Goal: Use online tool/utility: Utilize a website feature to perform a specific function

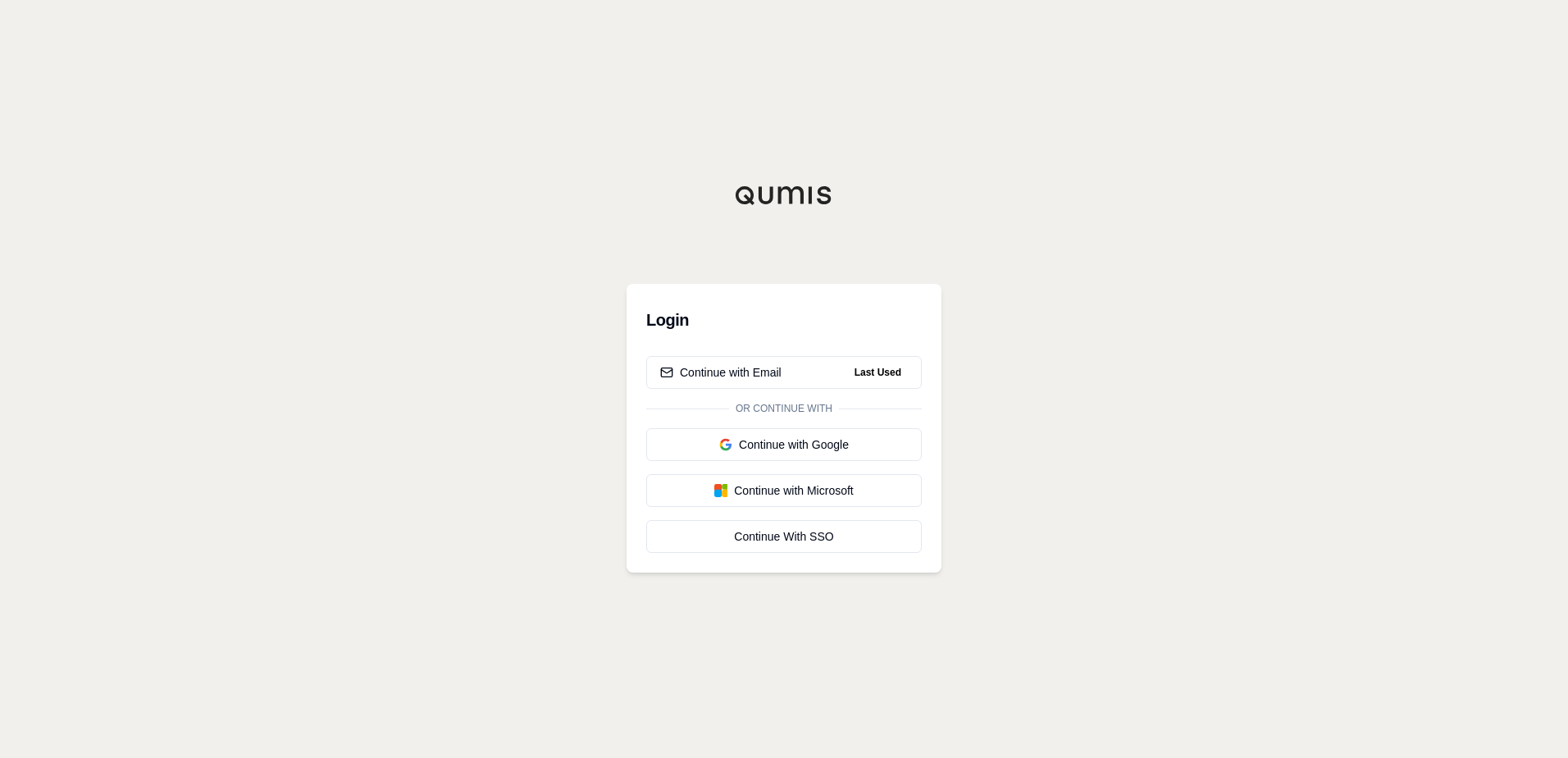
click at [748, 355] on div "Login Continue with Email Last Used Or continue with Continue with Google Conti…" at bounding box center [784, 428] width 315 height 289
click at [748, 361] on button "Continue with Email Last Used" at bounding box center [784, 373] width 276 height 33
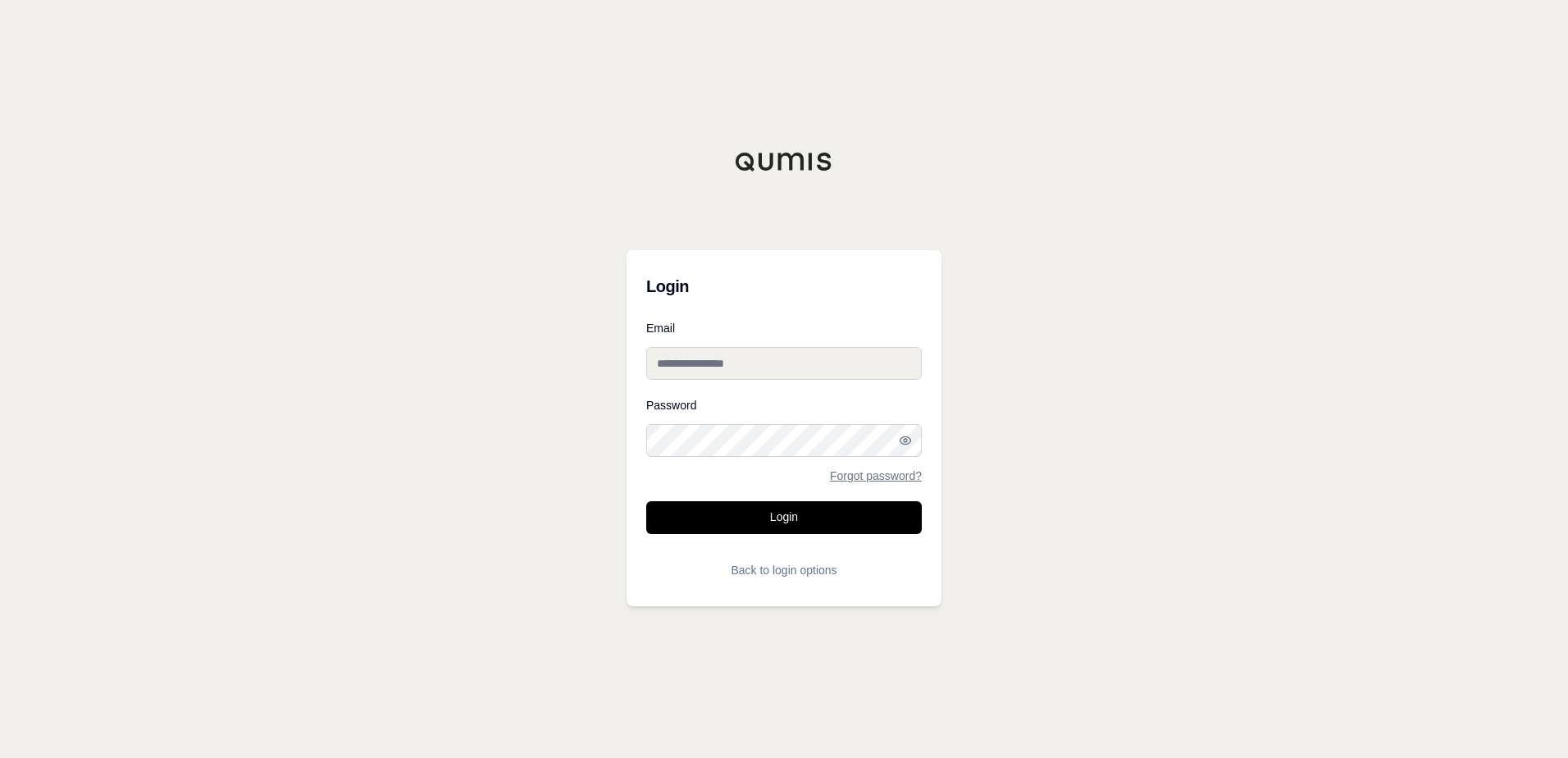
click at [777, 354] on input "Email" at bounding box center [784, 363] width 276 height 33
click at [787, 570] on button "Back to login options" at bounding box center [784, 571] width 276 height 33
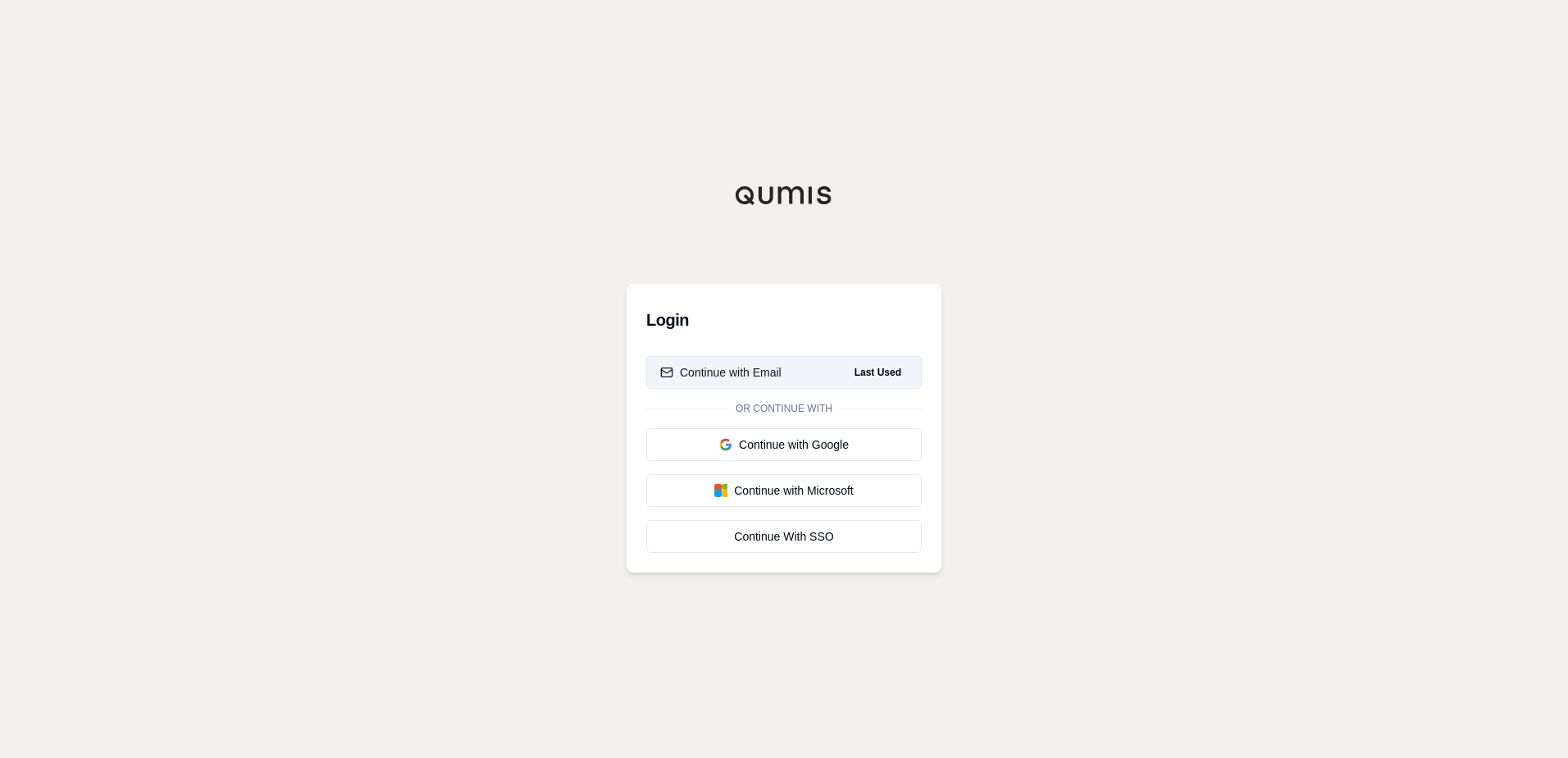
click at [785, 369] on button "Continue with Email Last Used" at bounding box center [784, 373] width 276 height 33
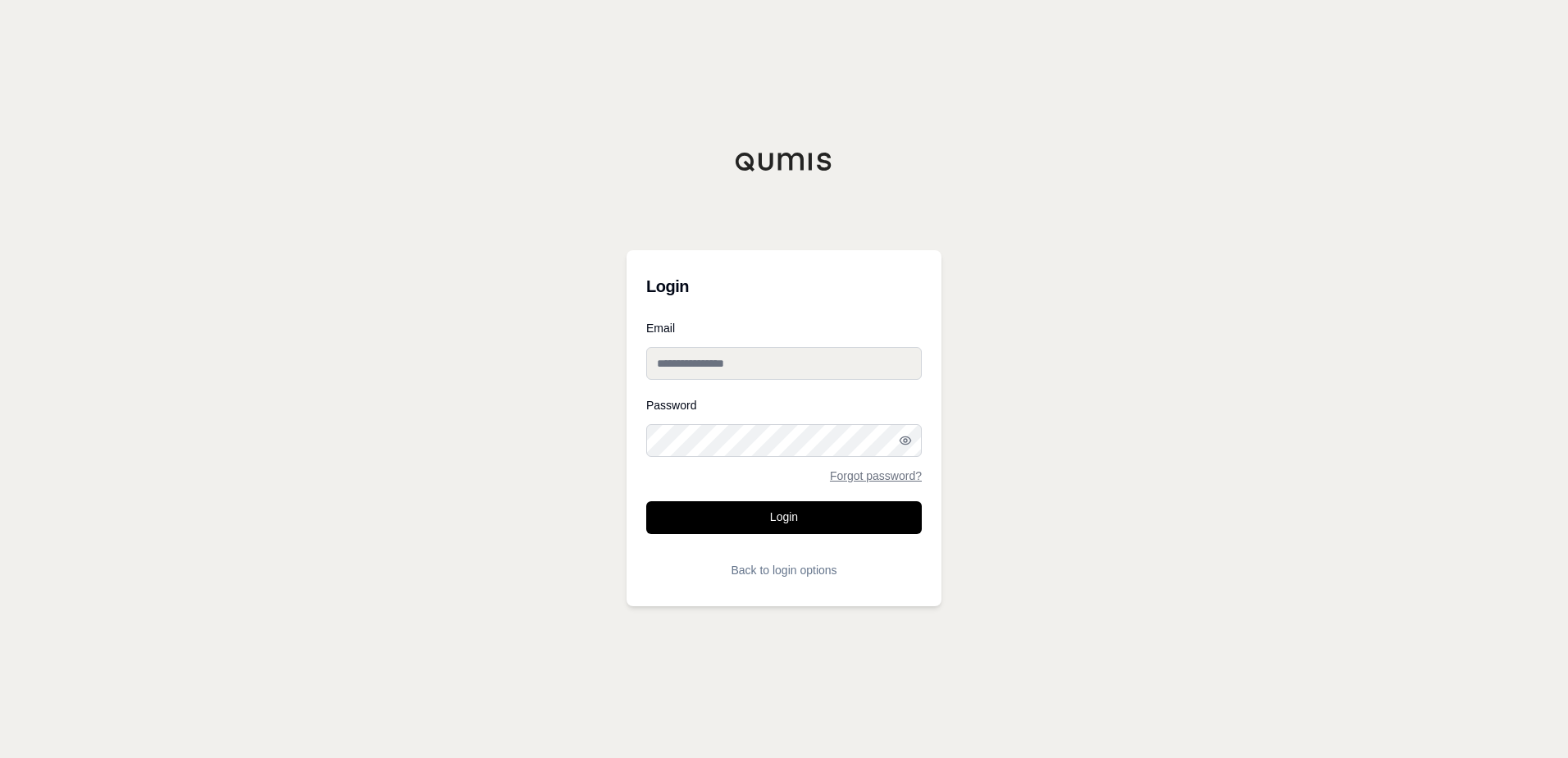
type input "**********"
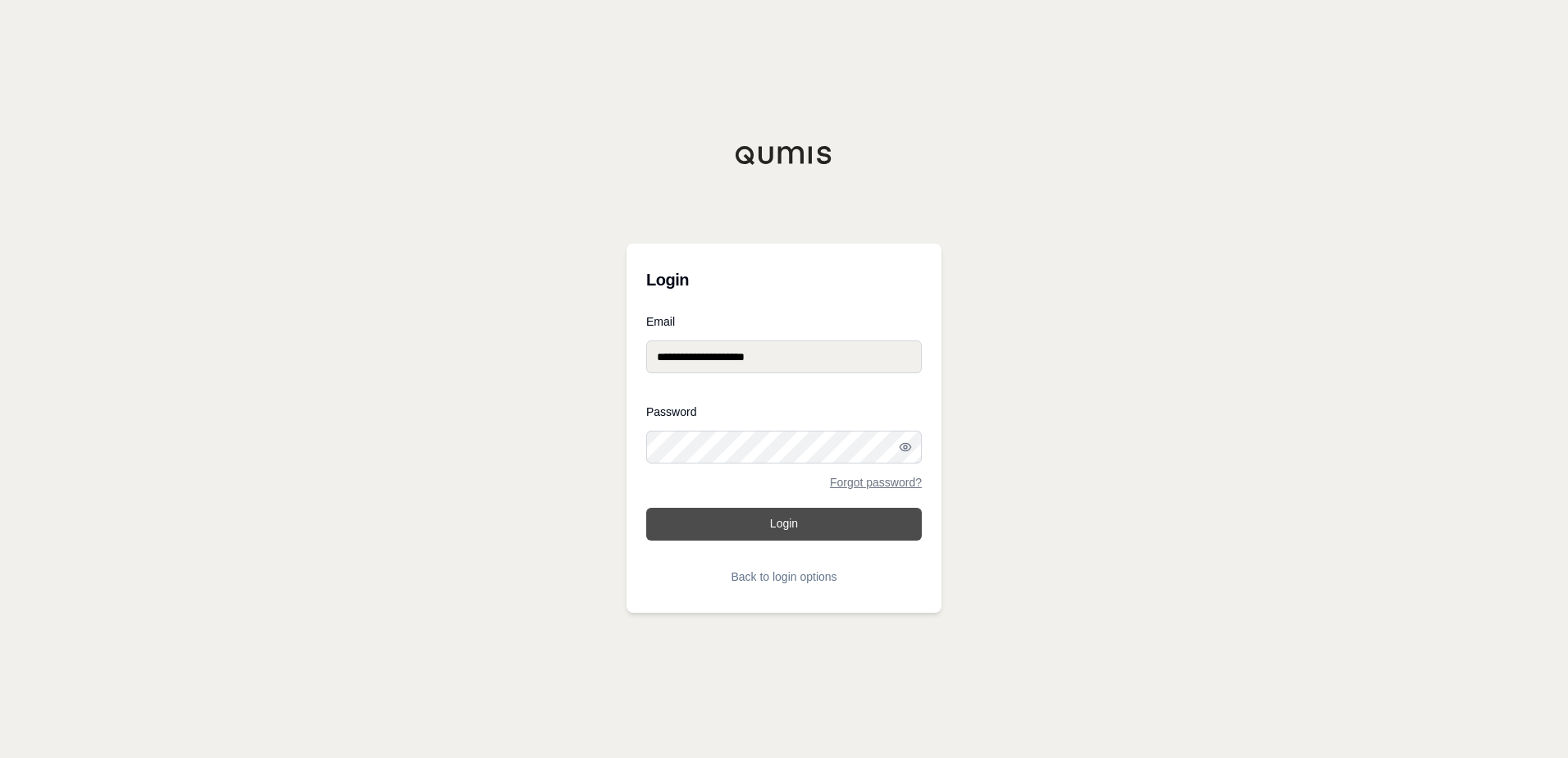
click at [806, 529] on button "Login" at bounding box center [784, 525] width 276 height 33
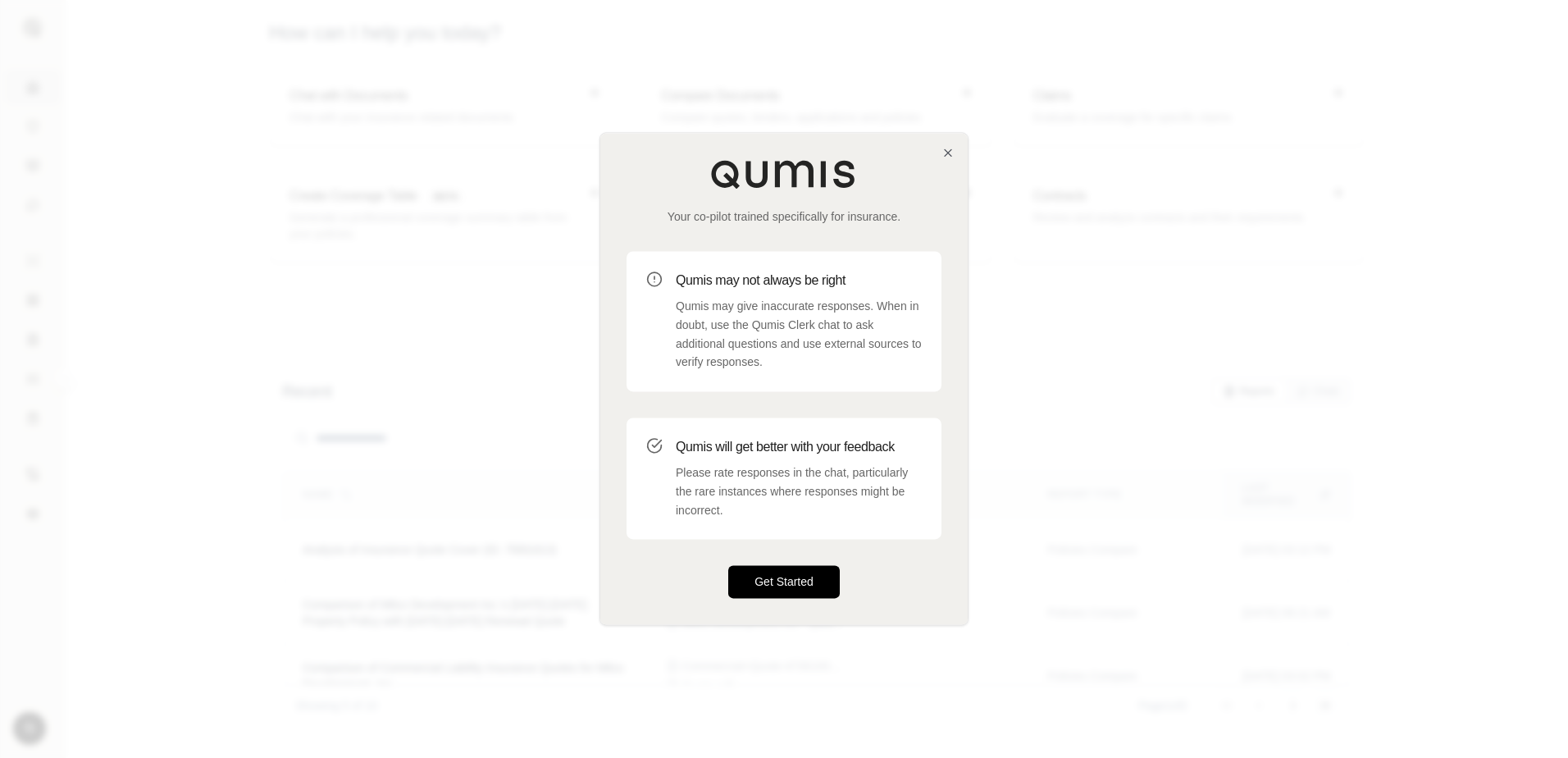
drag, startPoint x: 786, startPoint y: 585, endPoint x: 792, endPoint y: 595, distance: 11.7
click at [786, 586] on button "Get Started" at bounding box center [784, 583] width 112 height 33
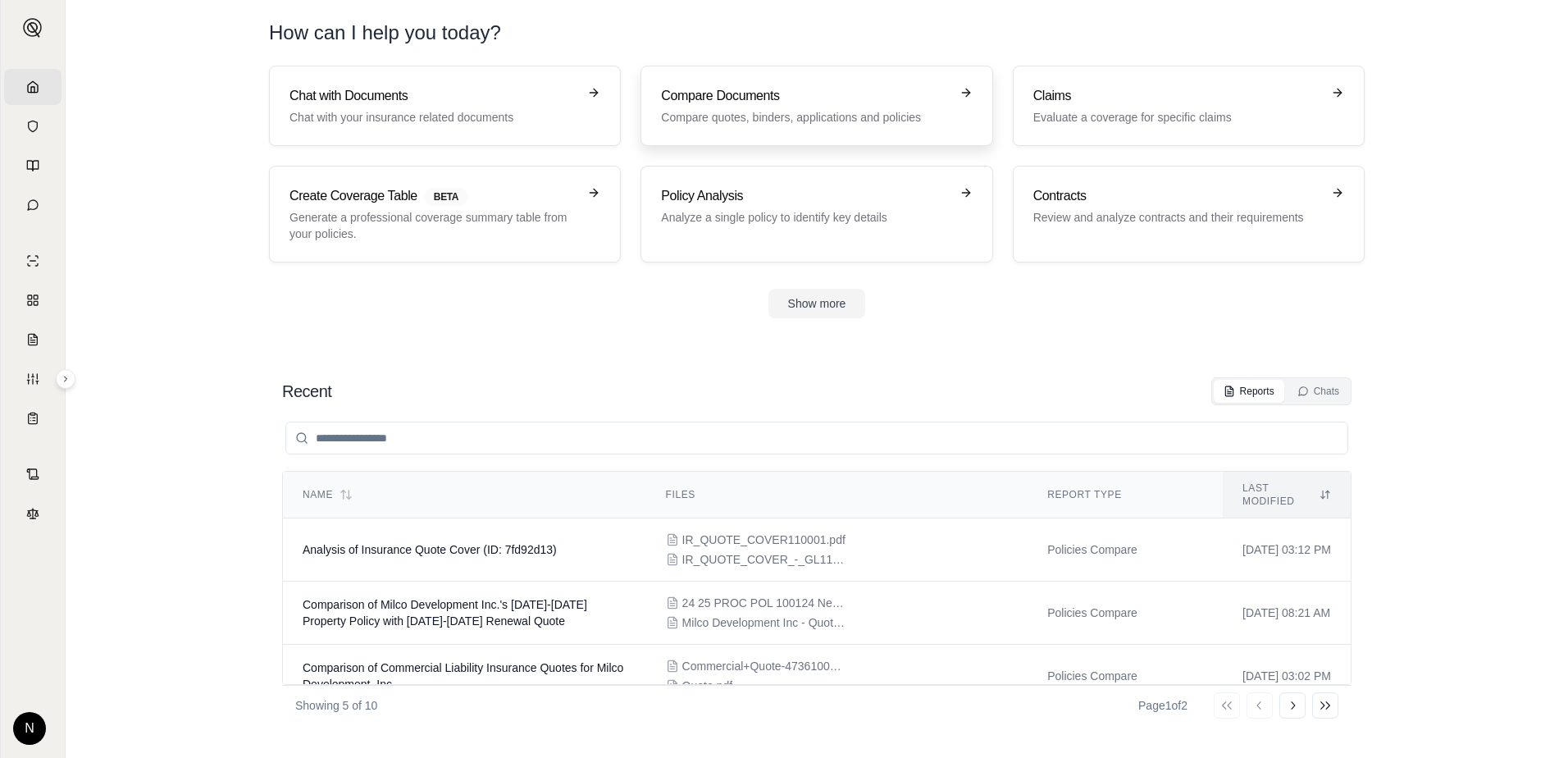
click at [827, 111] on p "Compare quotes, binders, applications and policies" at bounding box center [805, 117] width 288 height 17
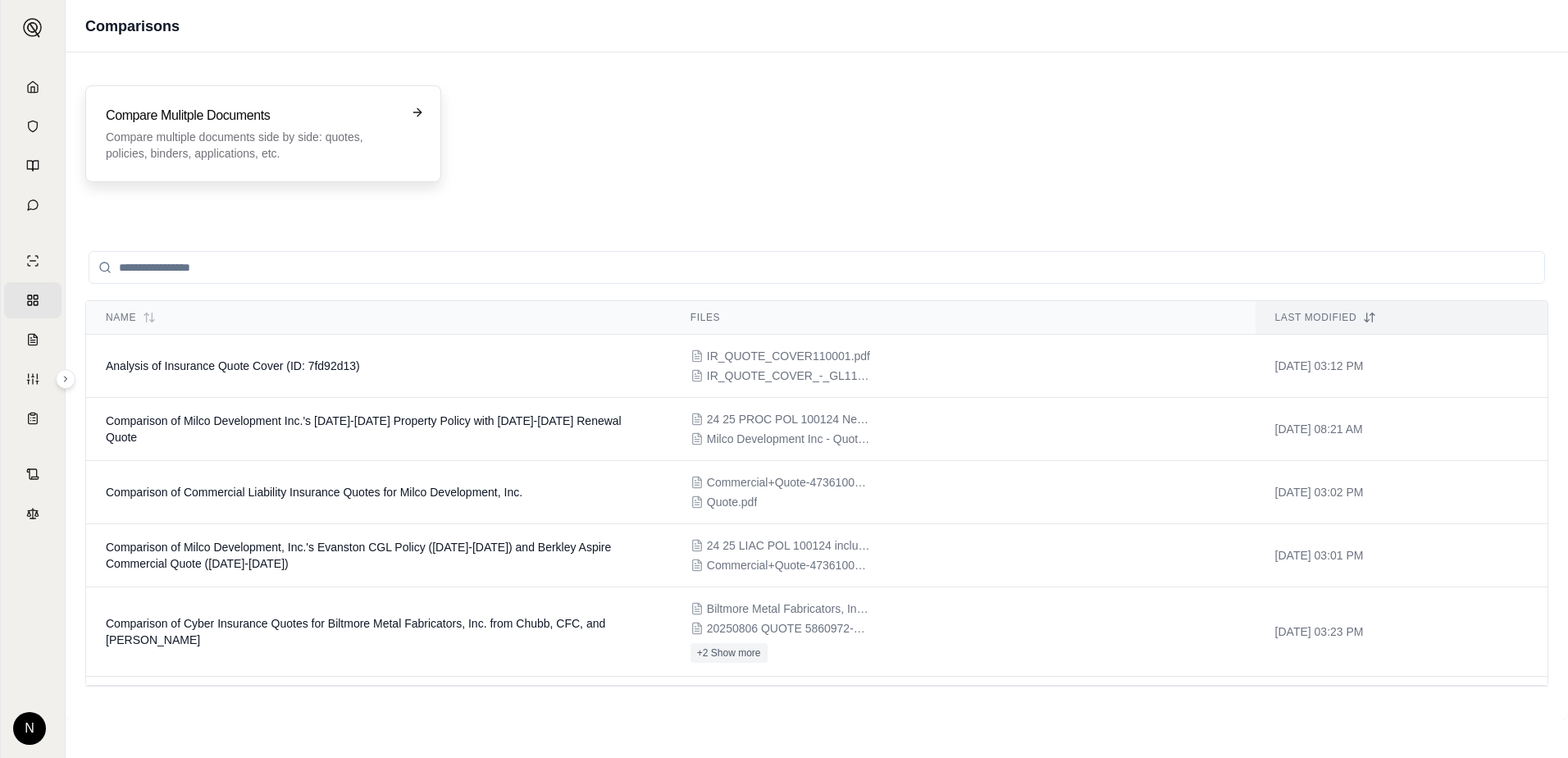
click at [199, 138] on p "Compare multiple documents side by side: quotes, policies, binders, application…" at bounding box center [252, 146] width 292 height 33
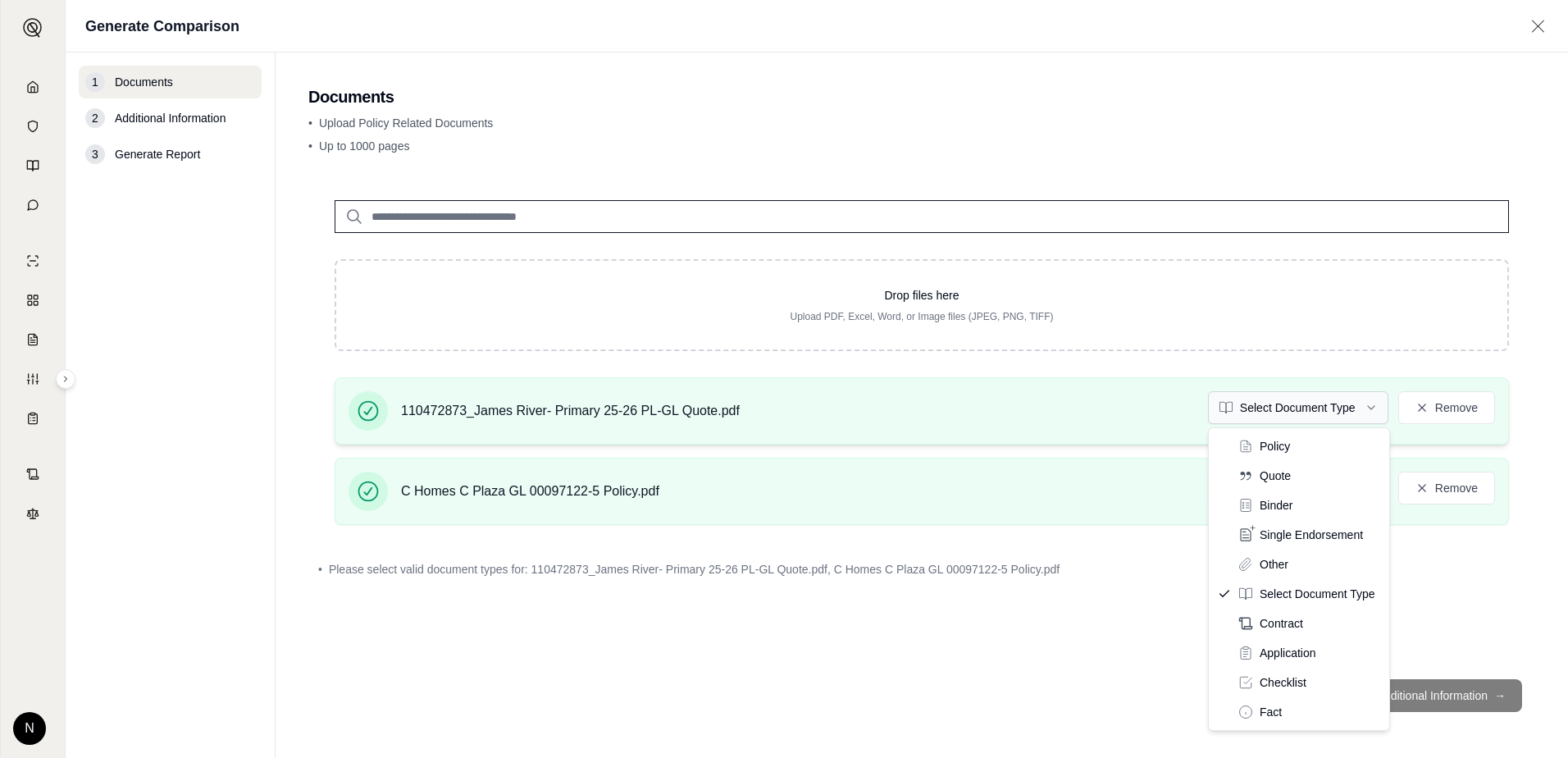
click at [1376, 411] on html "Home Vault Prompts Chats Single Policy Comparisons Claims Custom Report Coverag…" at bounding box center [784, 379] width 1568 height 758
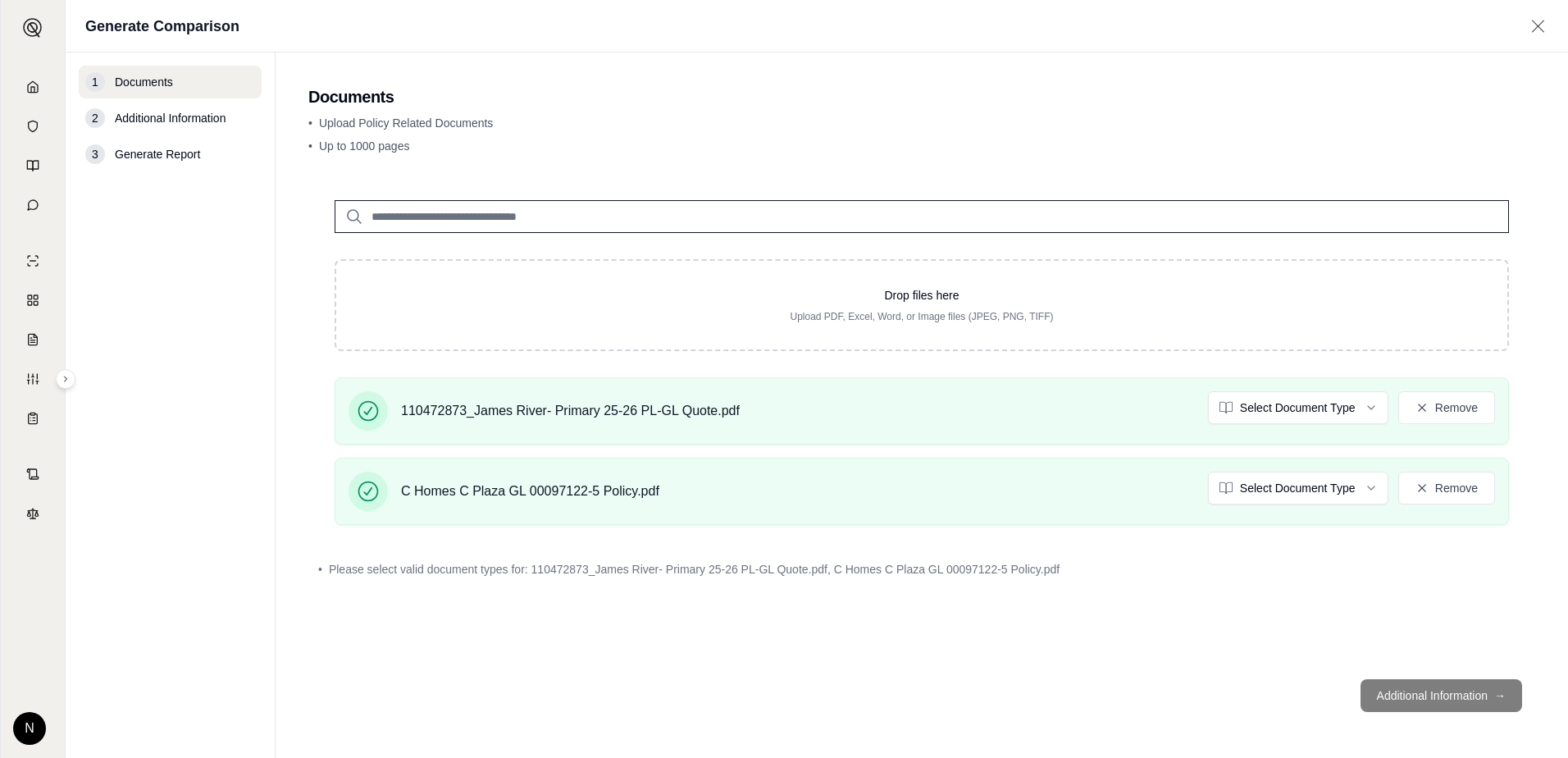
click at [1301, 480] on html "Home Vault Prompts Chats Single Policy Comparisons Claims Custom Report Coverag…" at bounding box center [784, 379] width 1568 height 758
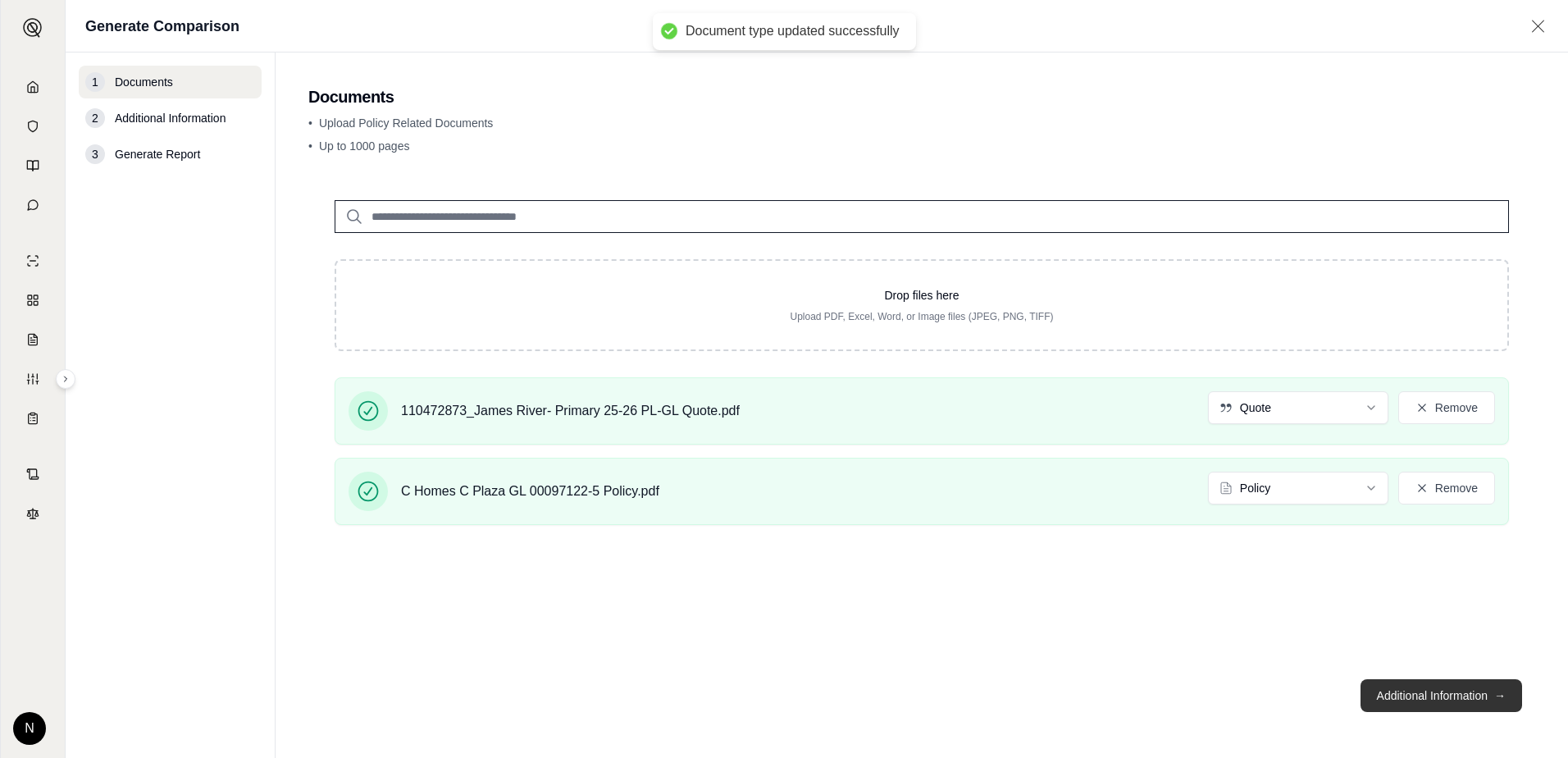
click at [1423, 698] on button "Additional Information →" at bounding box center [1441, 696] width 161 height 33
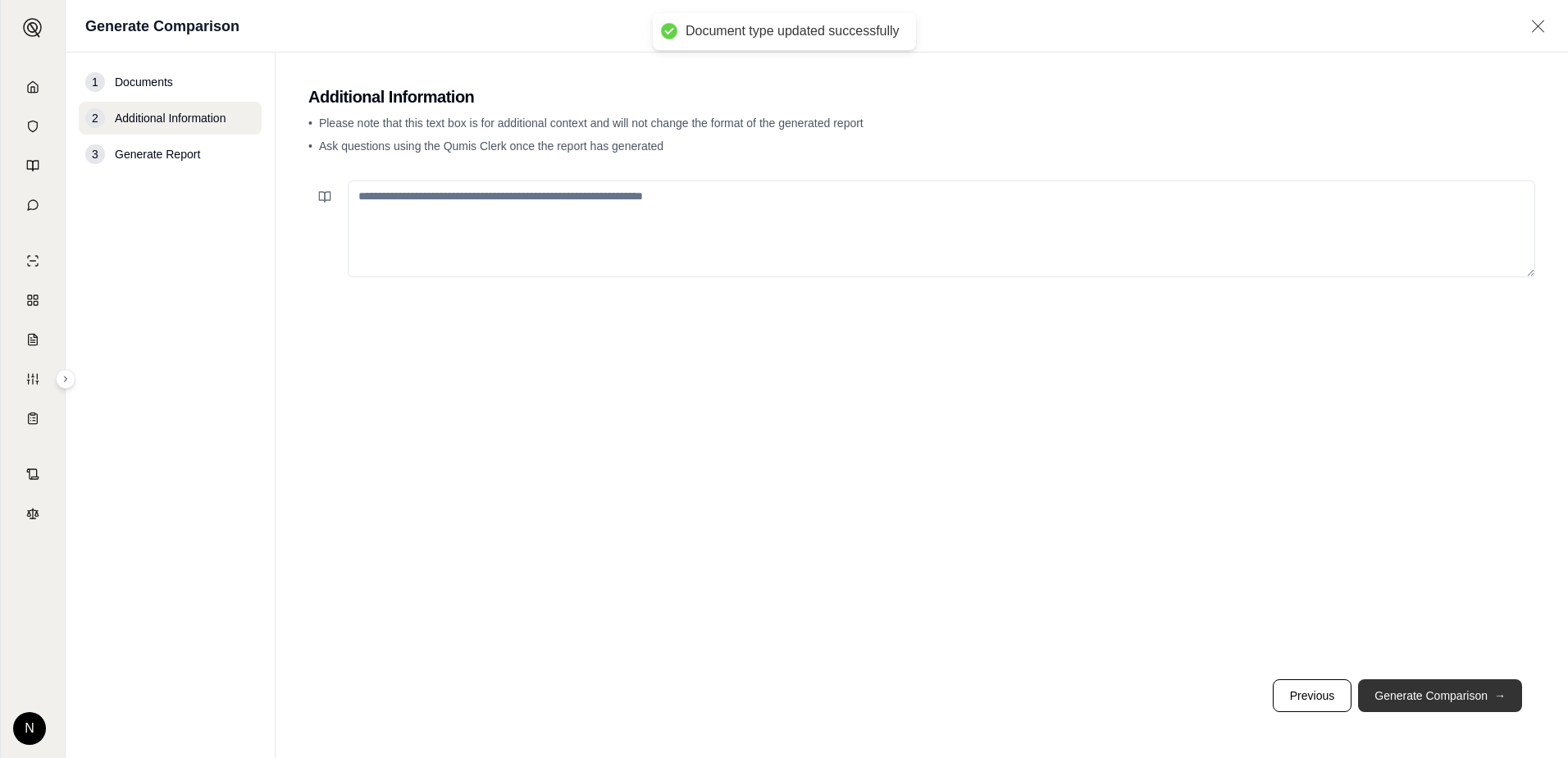
click at [1425, 695] on button "Generate Comparison →" at bounding box center [1440, 696] width 164 height 33
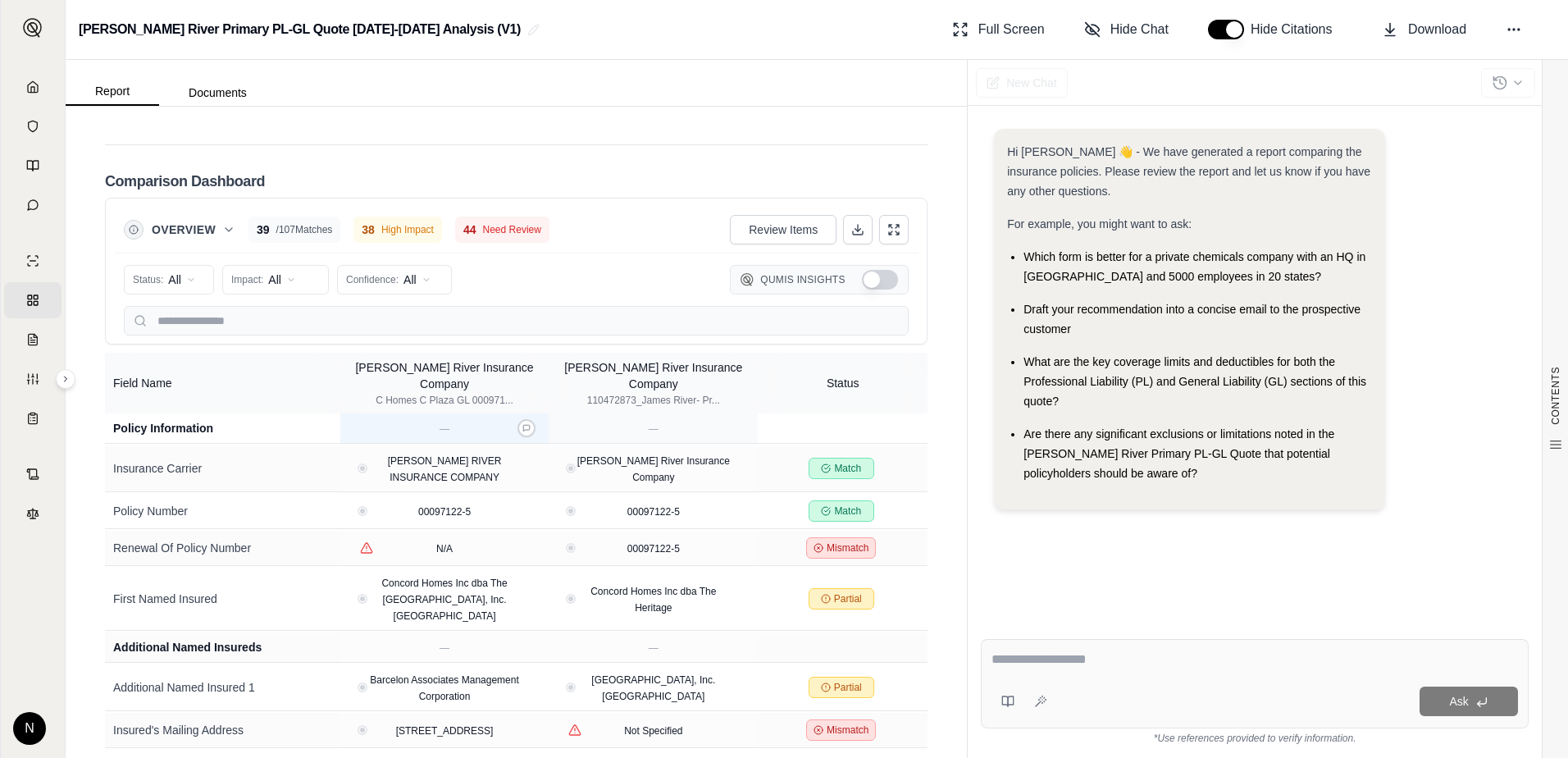
scroll to position [3148, 0]
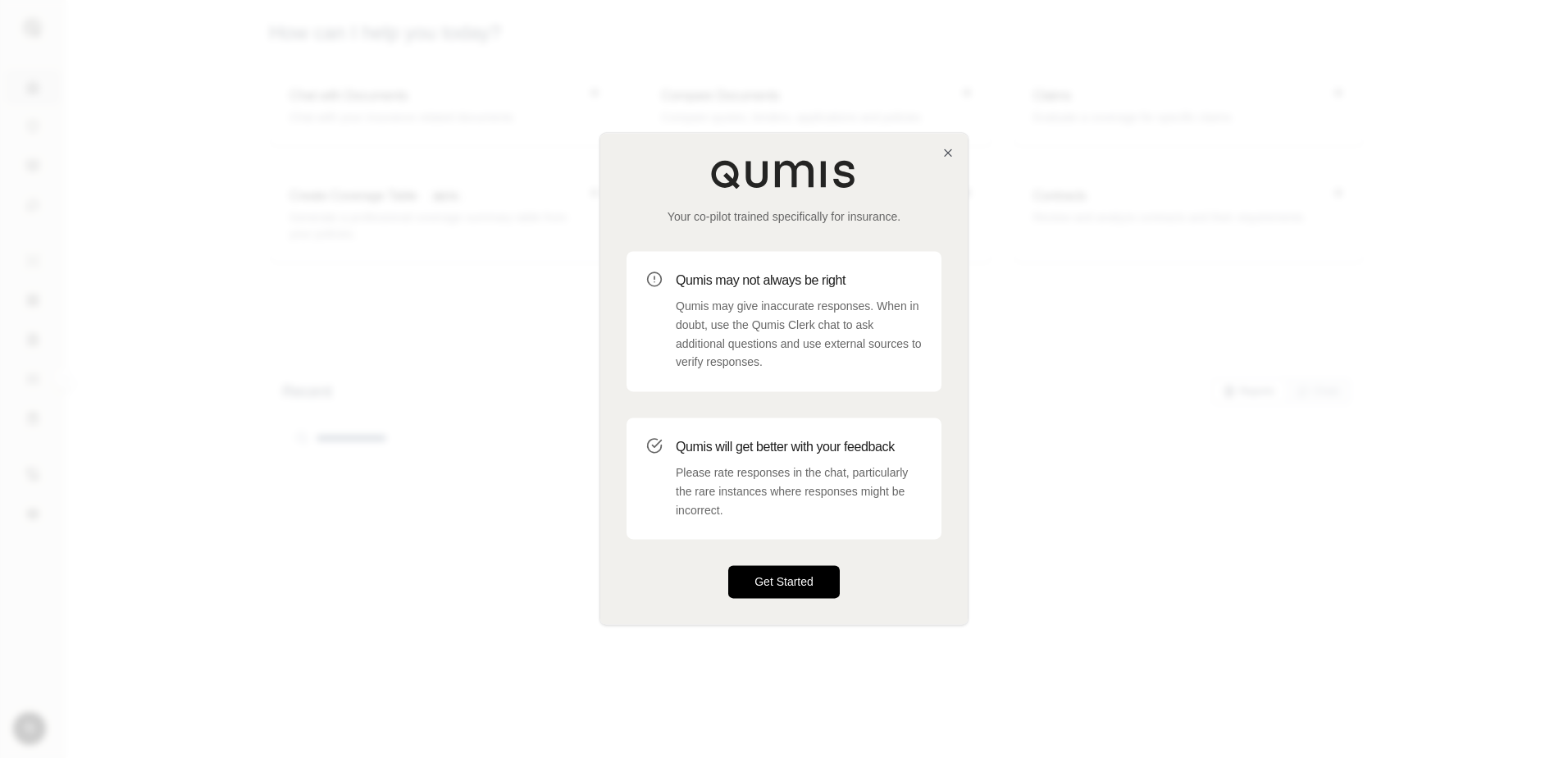
click at [789, 577] on button "Get Started" at bounding box center [784, 583] width 112 height 33
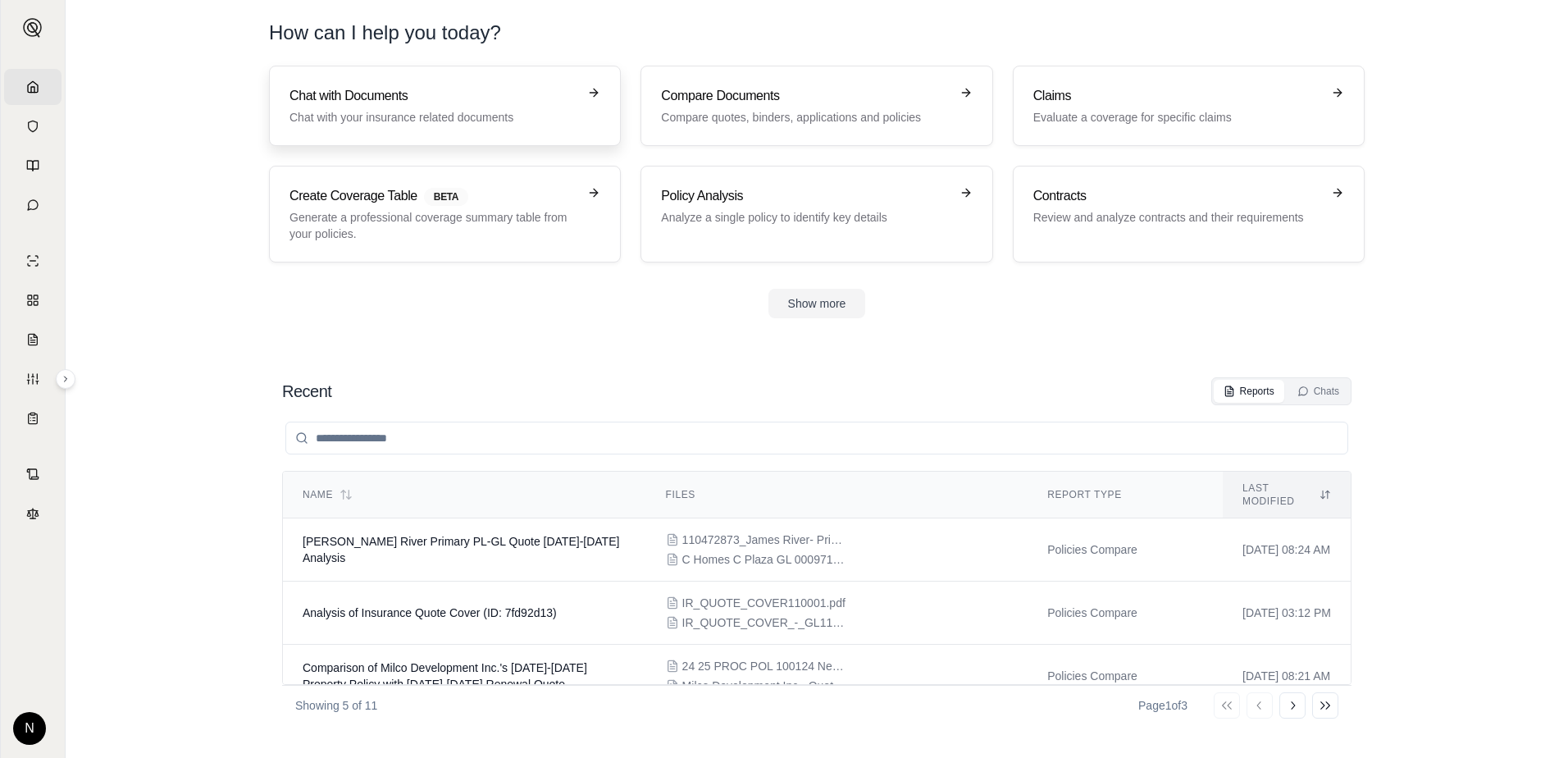
click at [428, 113] on p "Chat with your insurance related documents" at bounding box center [433, 117] width 288 height 17
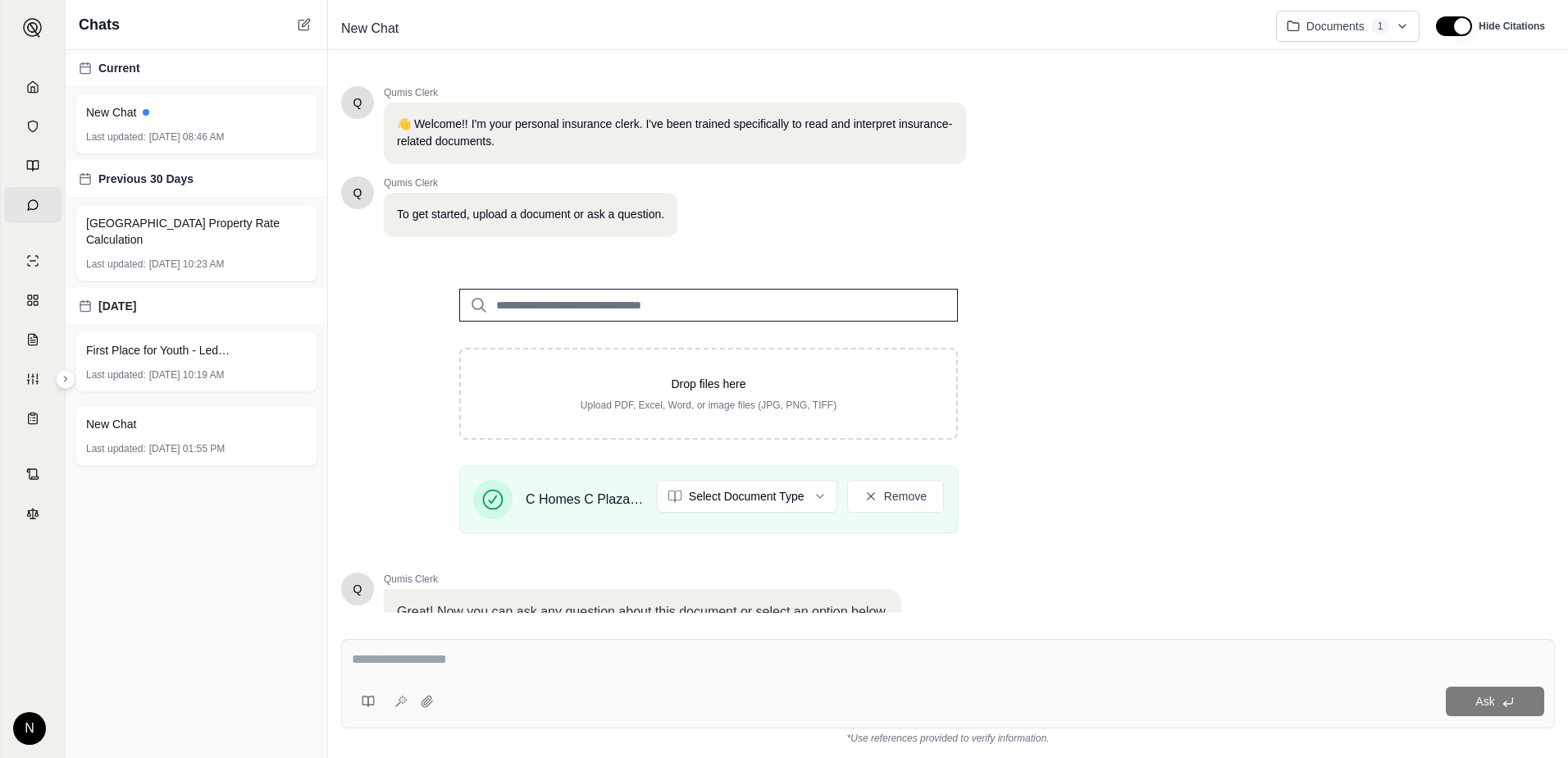
scroll to position [130, 0]
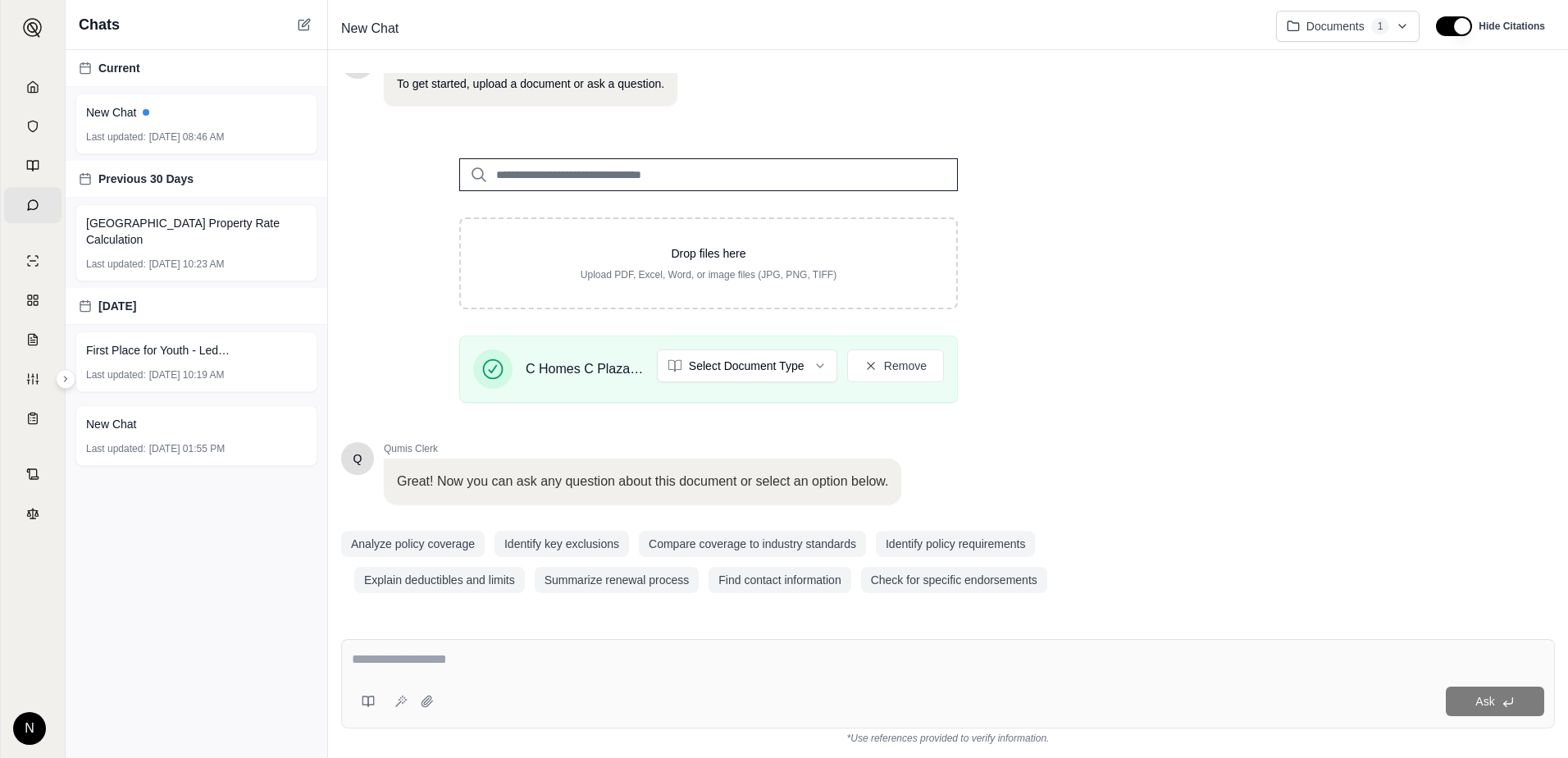
click at [584, 651] on textarea at bounding box center [949, 659] width 1193 height 19
type textarea "**********"
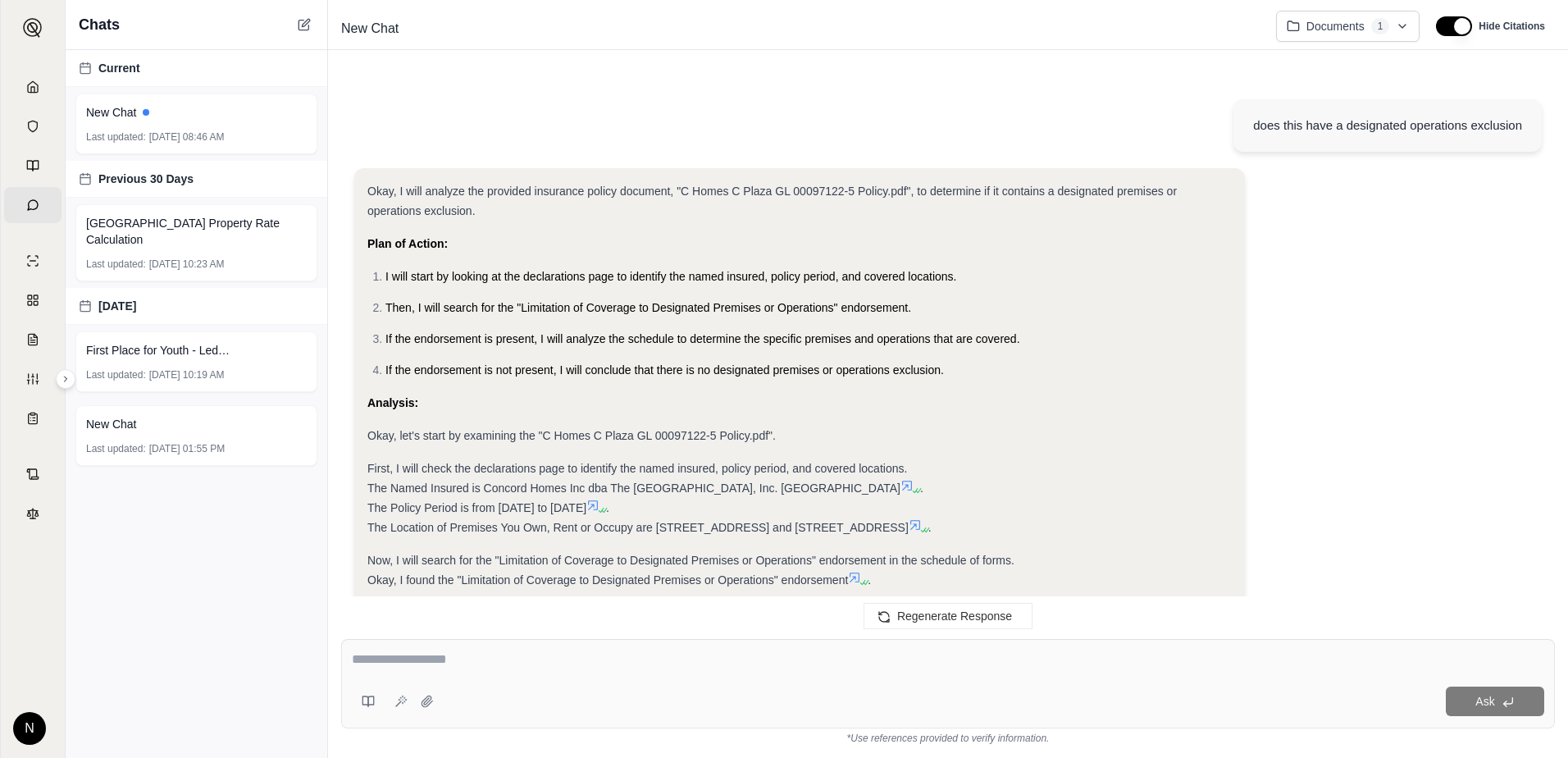
scroll to position [318, 0]
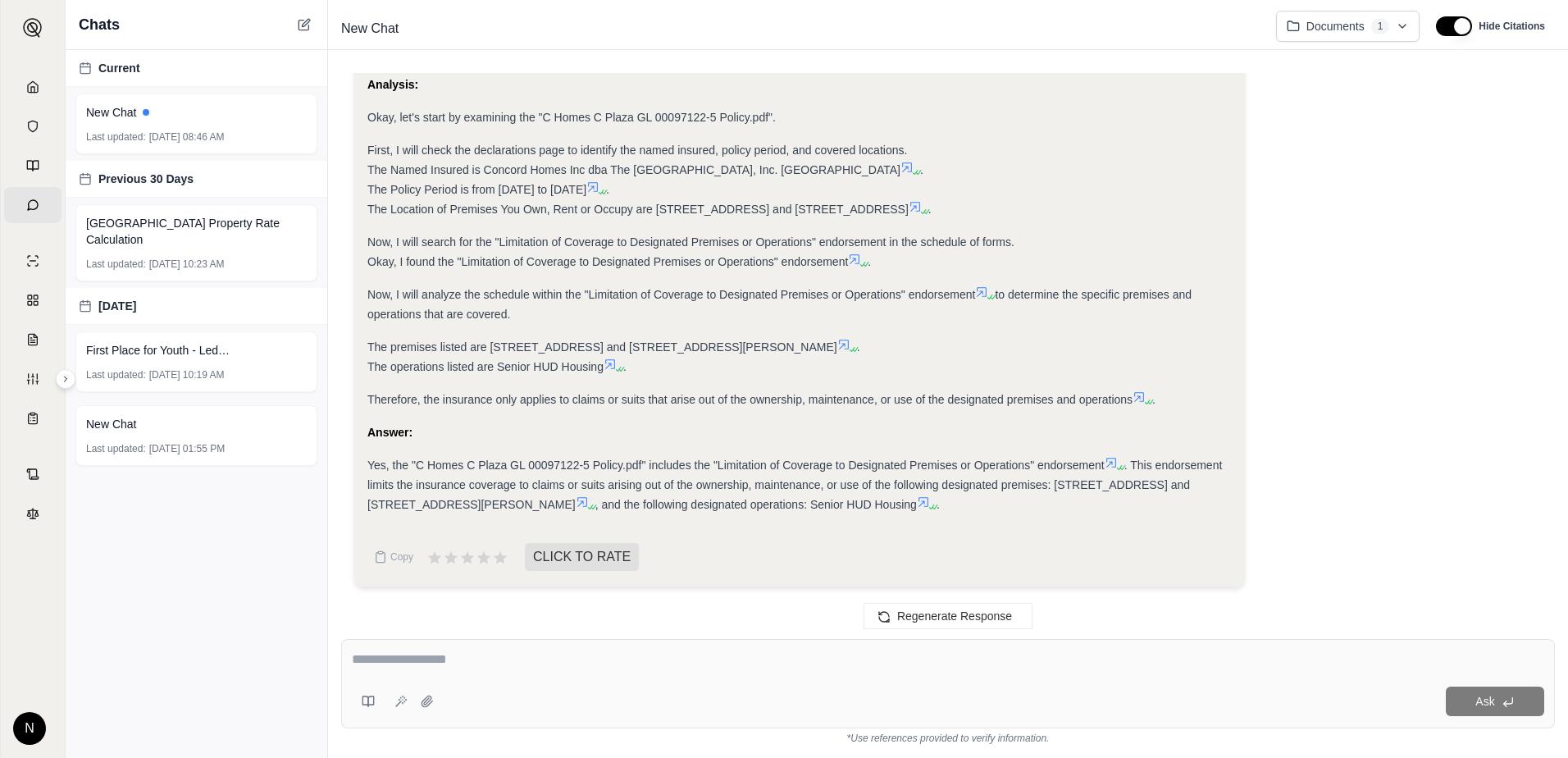
click at [448, 660] on textarea at bounding box center [949, 659] width 1193 height 19
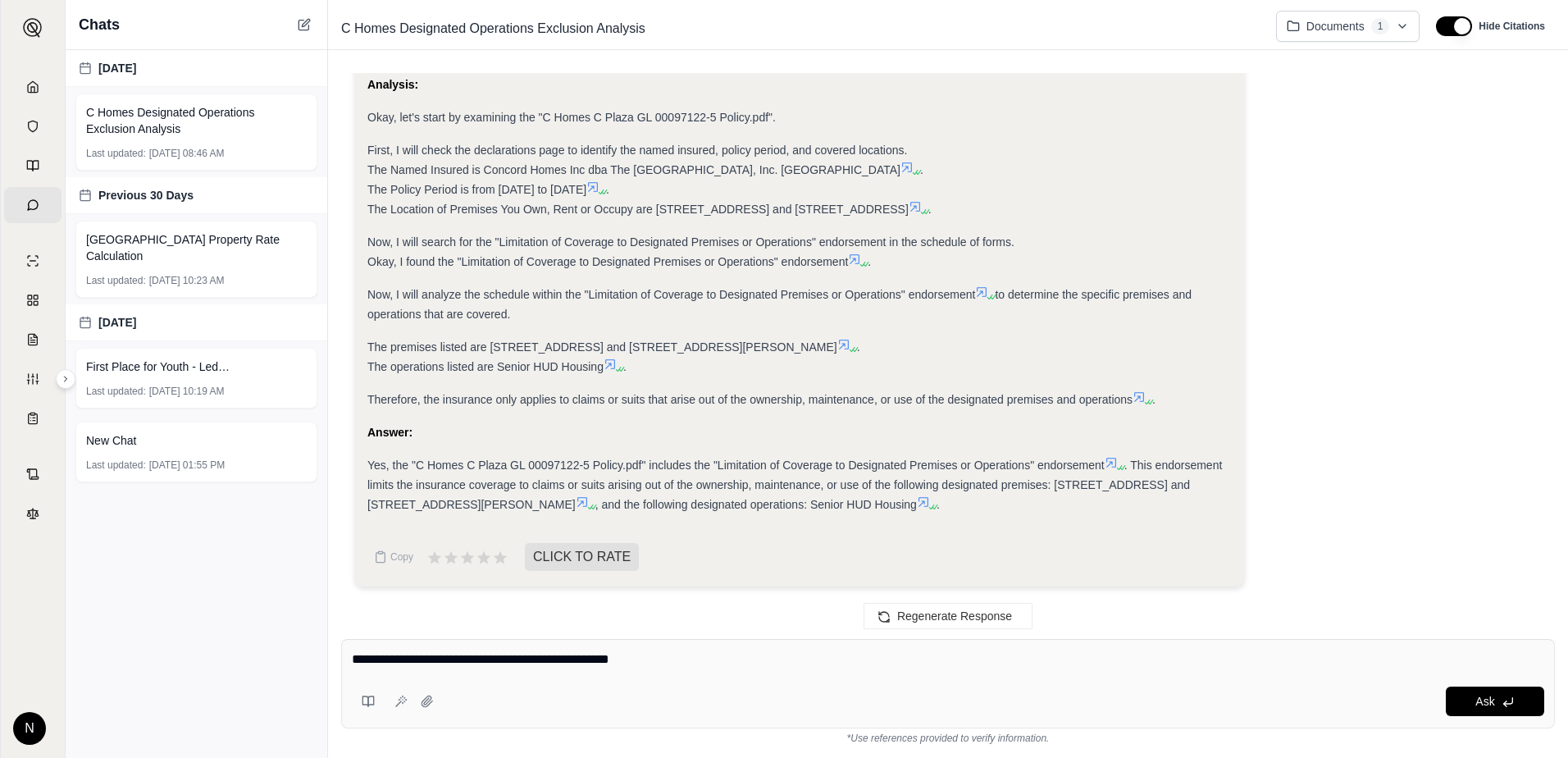
type textarea "**********"
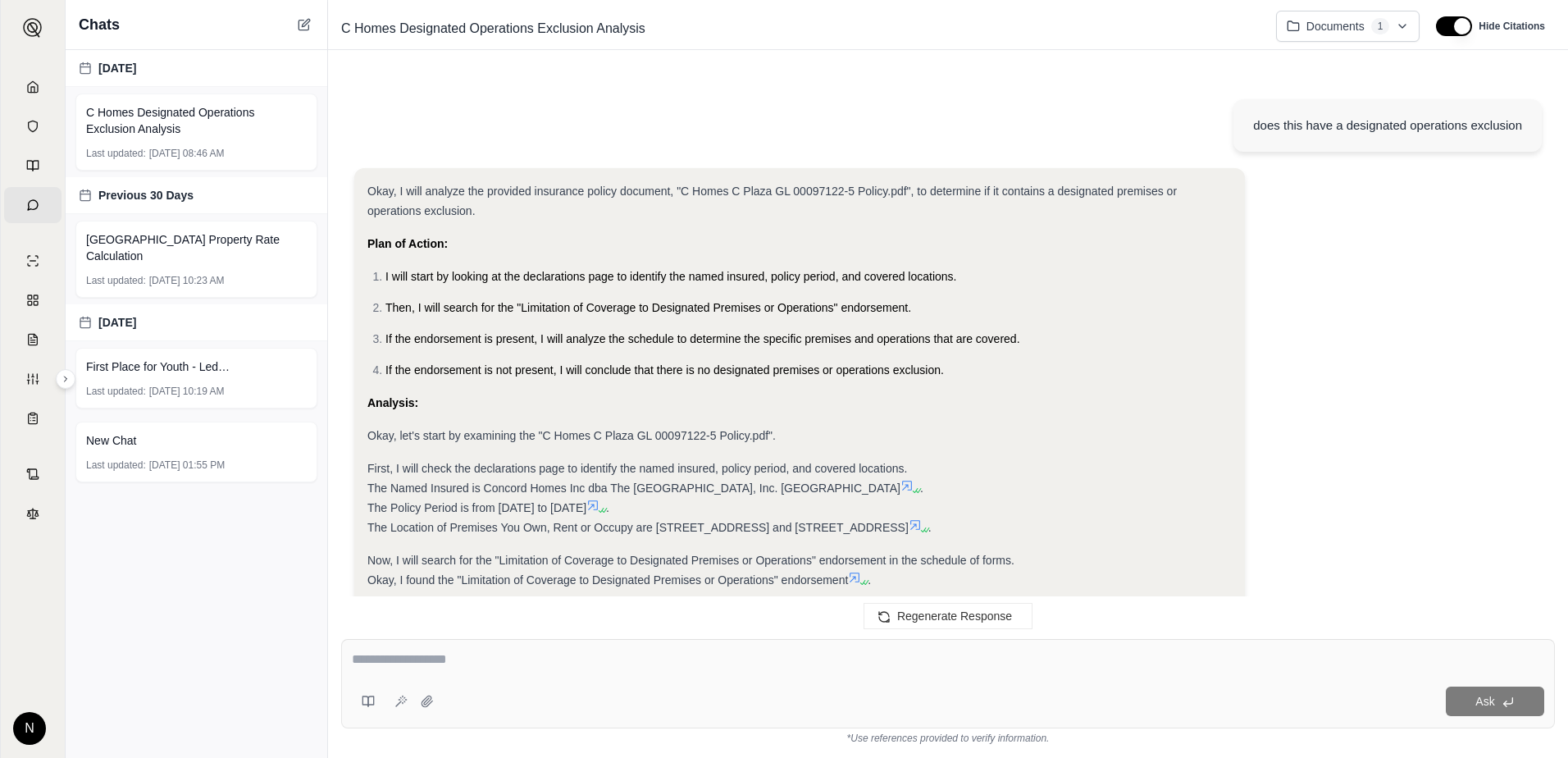
scroll to position [933, 0]
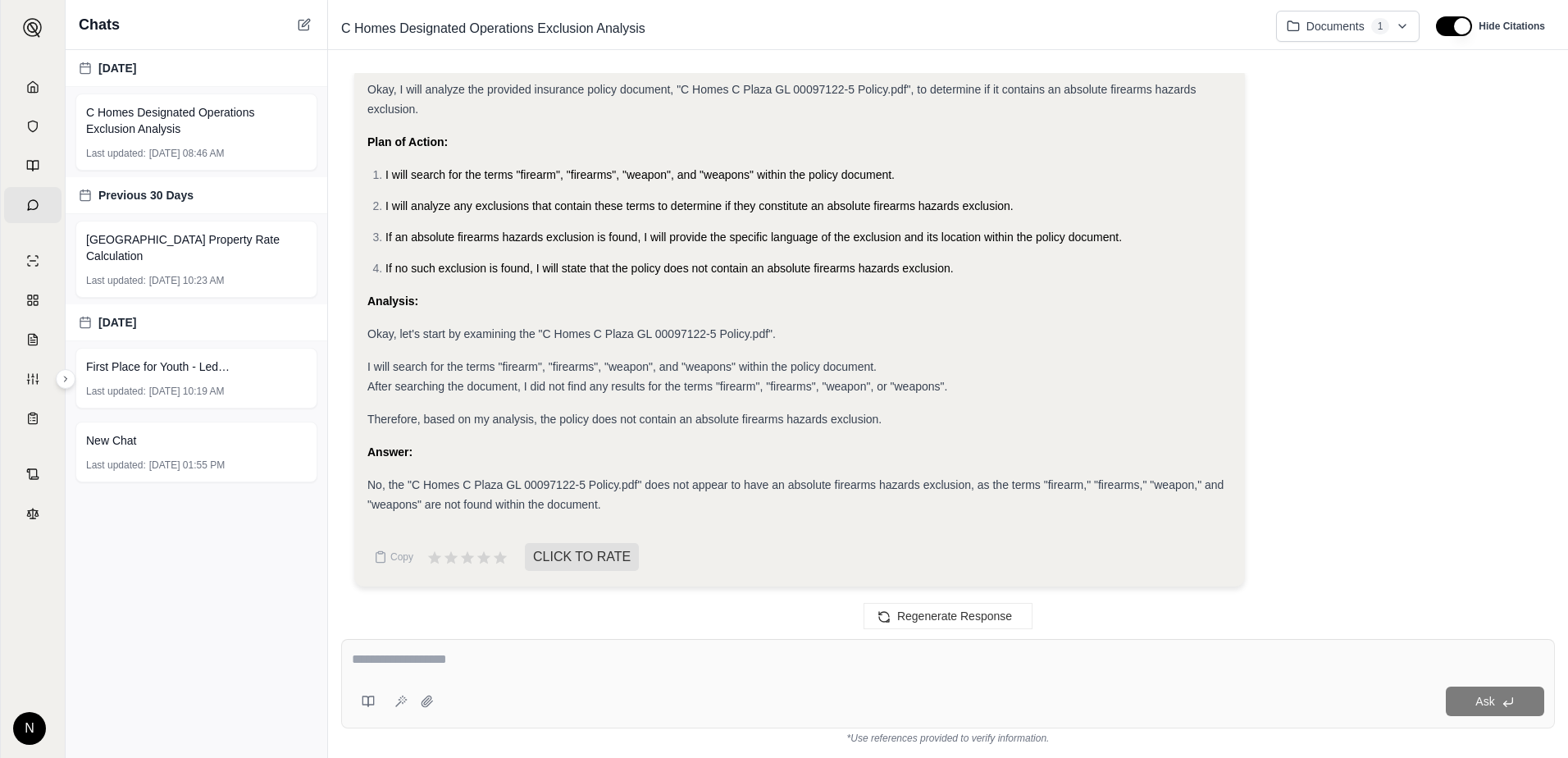
click at [525, 658] on textarea at bounding box center [949, 659] width 1193 height 19
type textarea "**********"
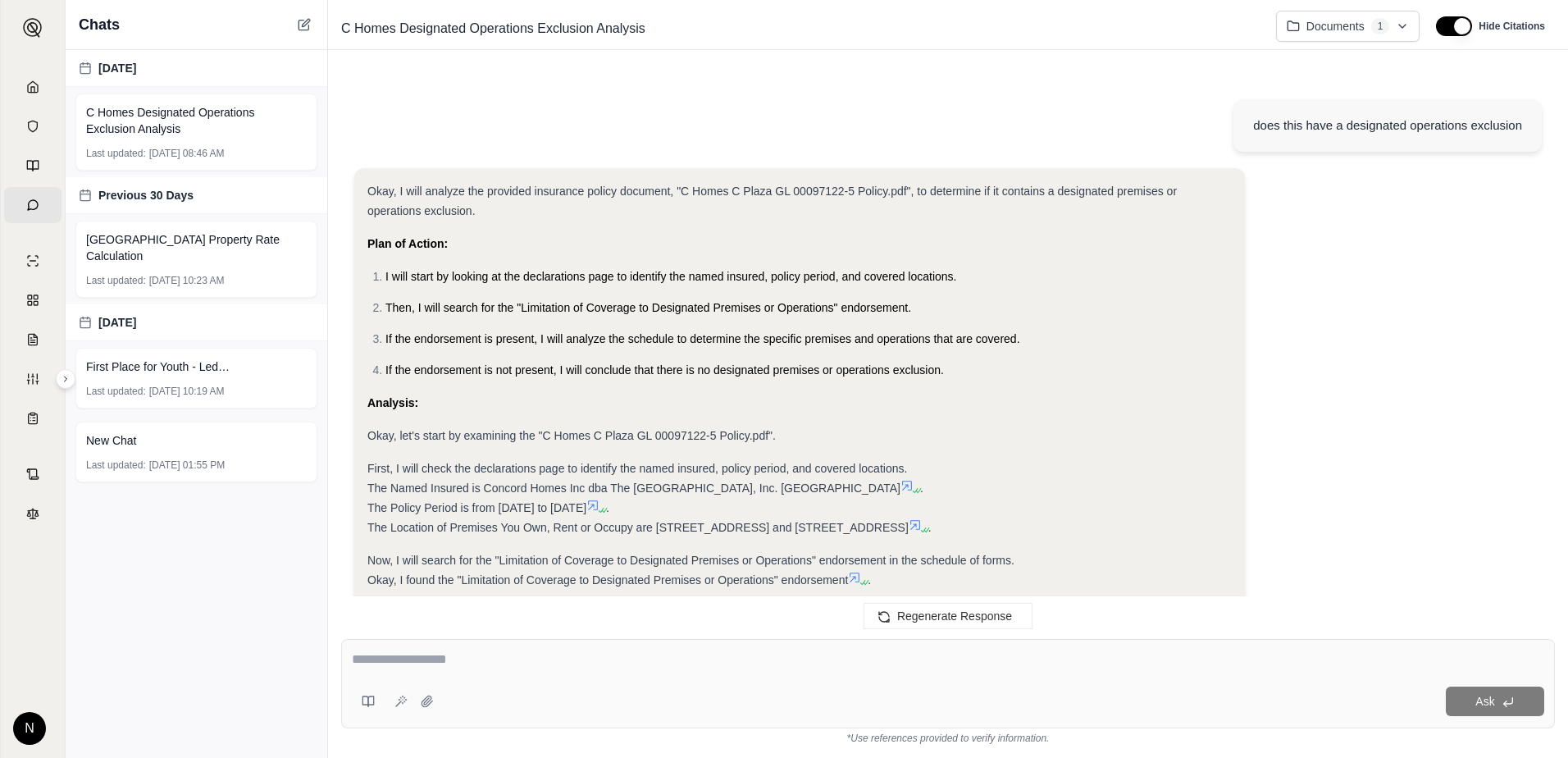
scroll to position [1615, 0]
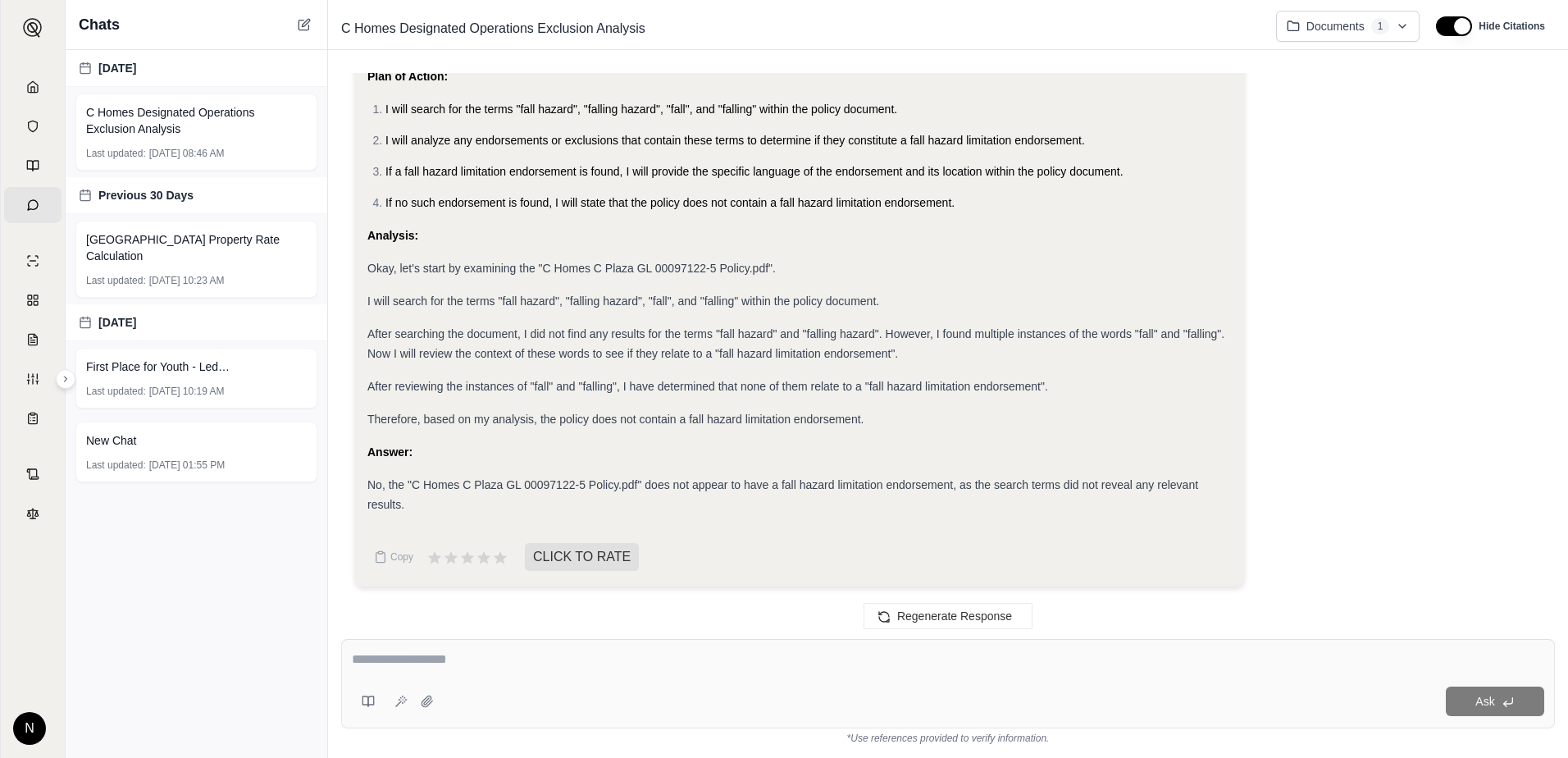
click at [525, 658] on textarea at bounding box center [949, 659] width 1193 height 19
type textarea "**********"
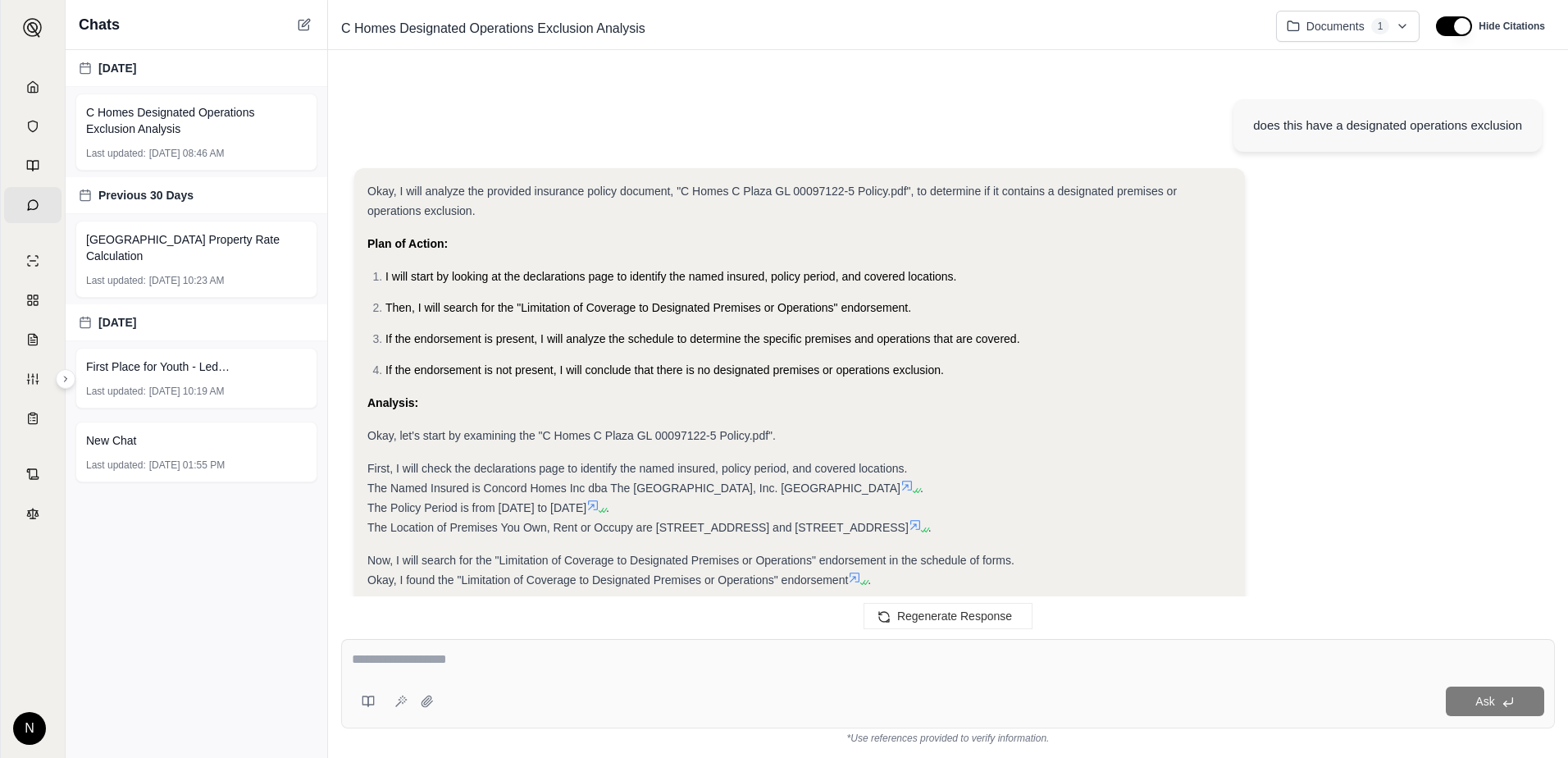
scroll to position [2335, 0]
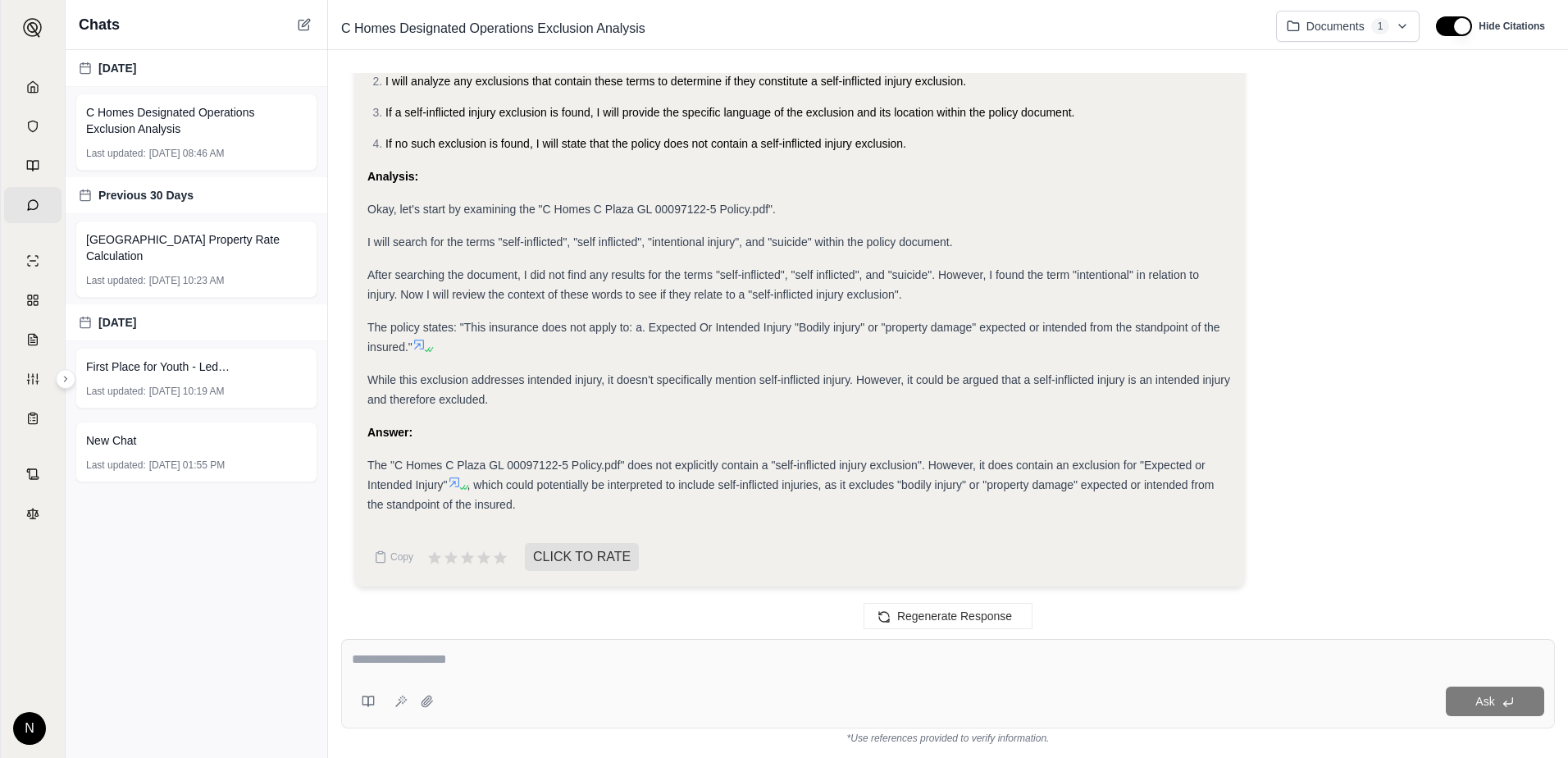
click at [525, 658] on textarea at bounding box center [949, 659] width 1193 height 19
type textarea "**********"
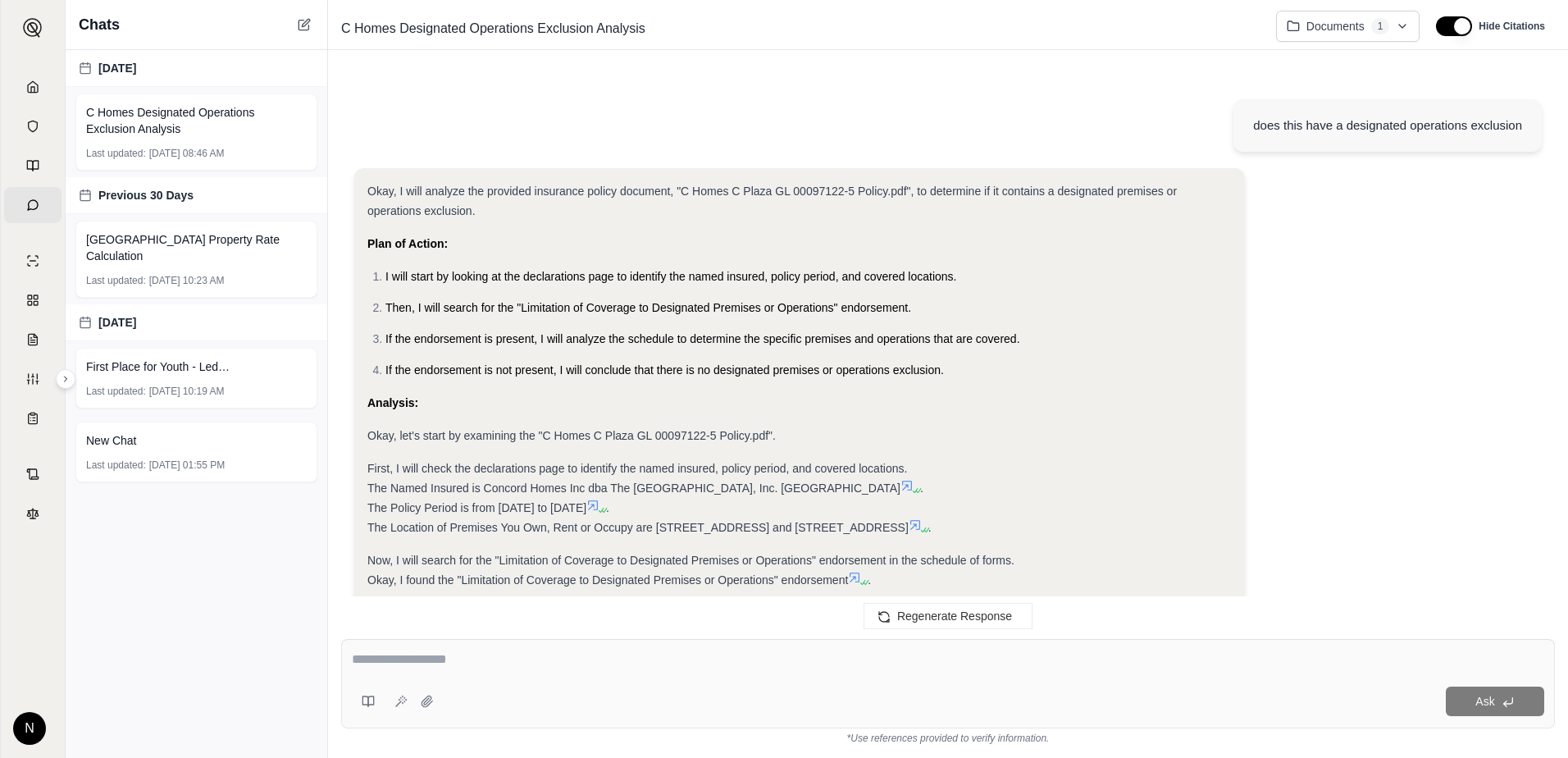
scroll to position [3063, 0]
